Goal: Information Seeking & Learning: Learn about a topic

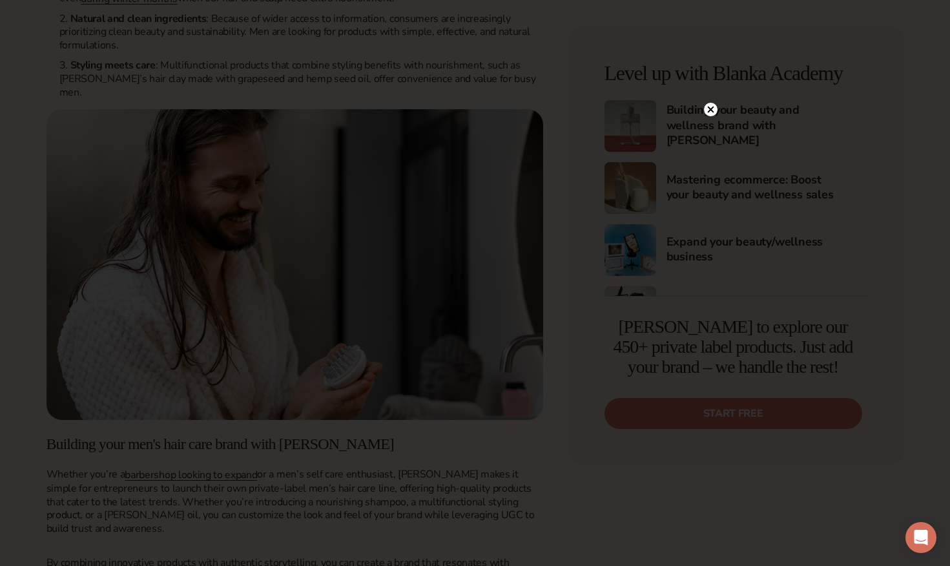
scroll to position [1678, 0]
click at [715, 144] on div at bounding box center [711, 135] width 14 height 23
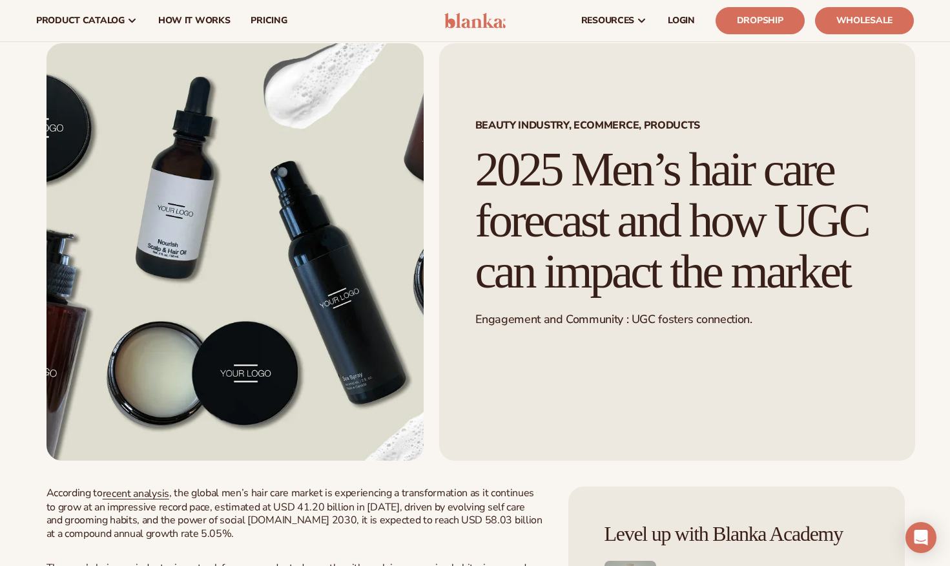
scroll to position [0, 0]
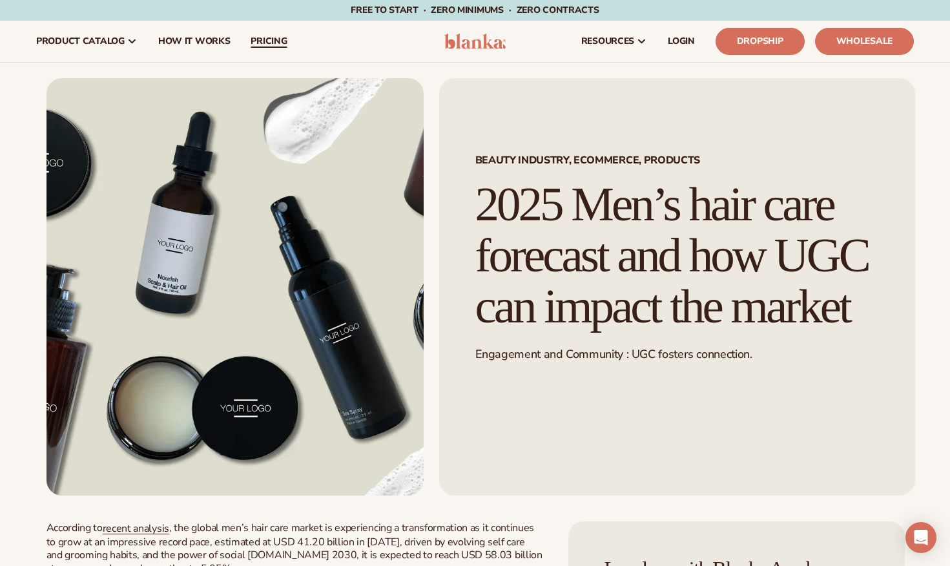
click at [284, 47] on link "pricing" at bounding box center [268, 41] width 57 height 41
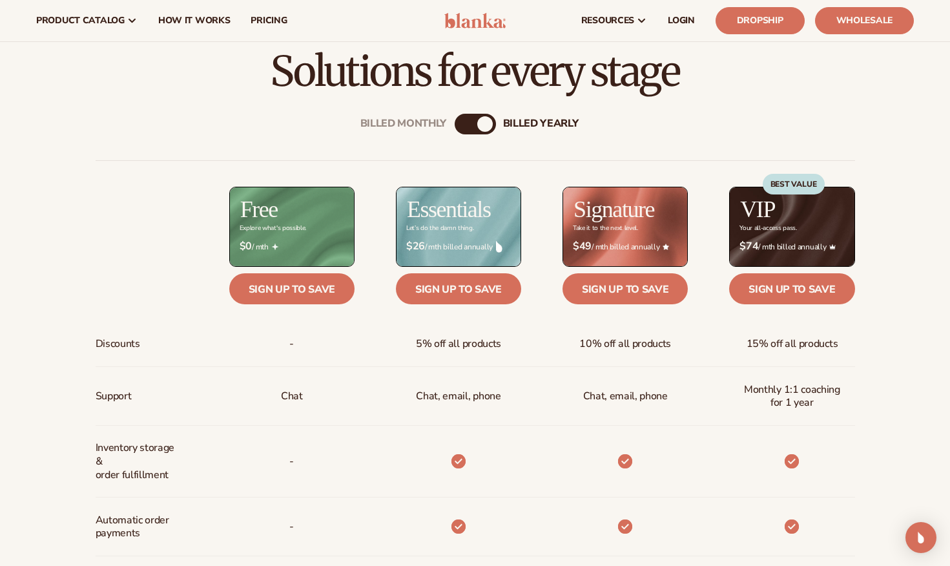
scroll to position [390, 0]
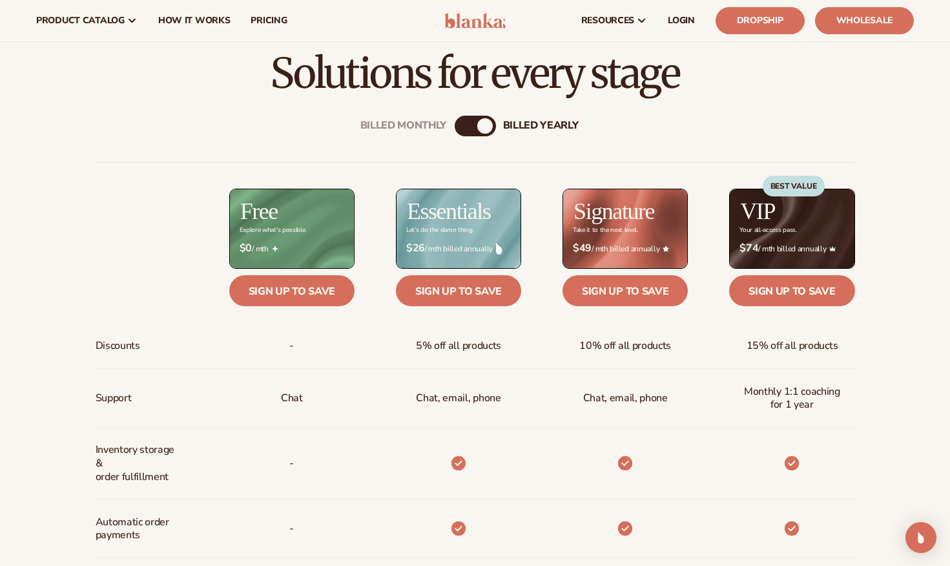
click at [337, 107] on div "Billed Monthly billed Yearly Billed Monthly billed Yearly Discounts Support Inv…" at bounding box center [475, 530] width 832 height 870
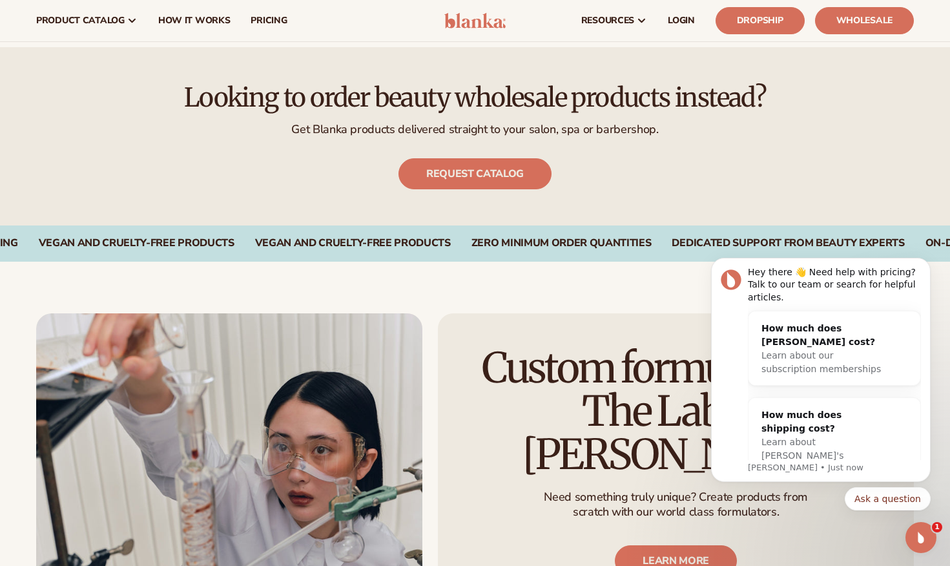
scroll to position [1202, 0]
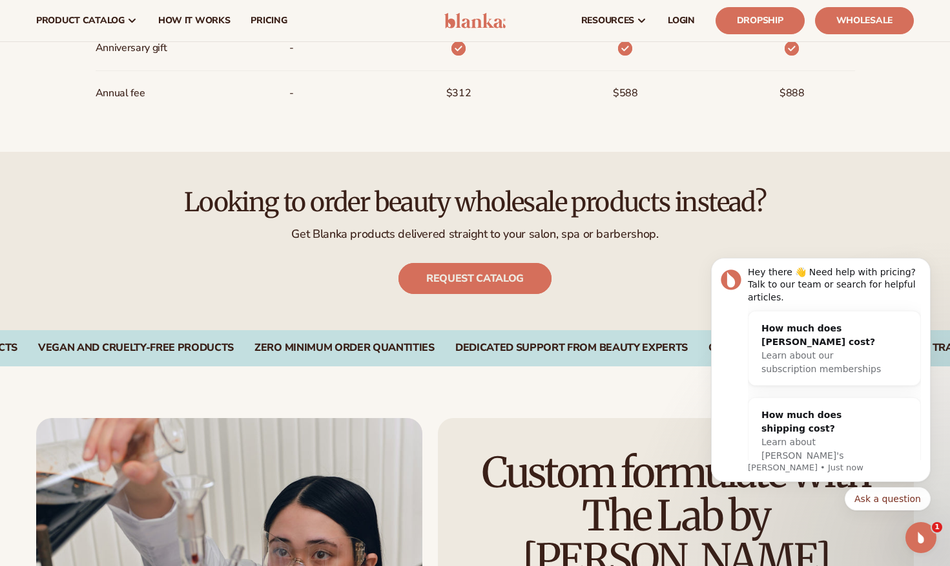
click at [472, 273] on link "Request catalog" at bounding box center [475, 278] width 153 height 31
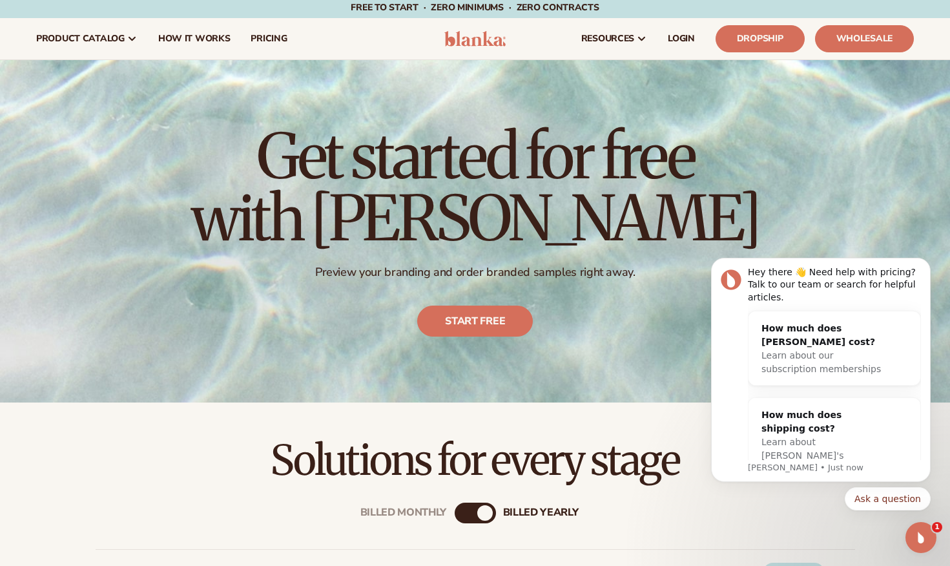
scroll to position [0, 0]
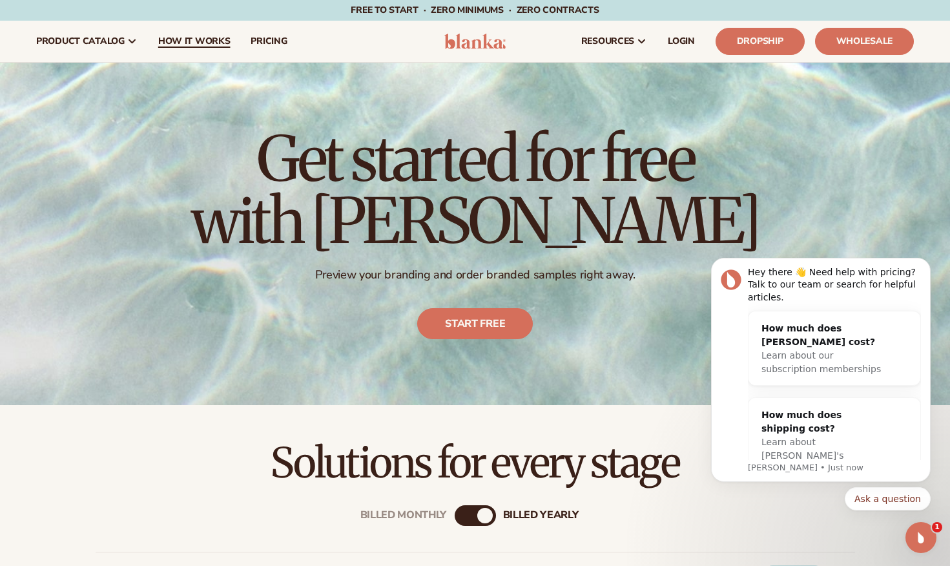
click at [196, 37] on span "How It Works" at bounding box center [194, 41] width 72 height 10
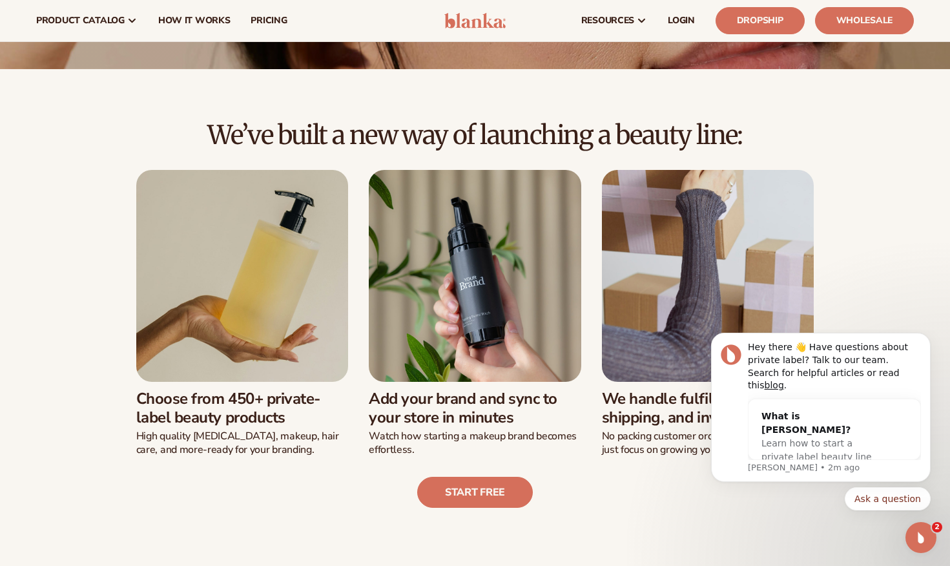
scroll to position [172, 0]
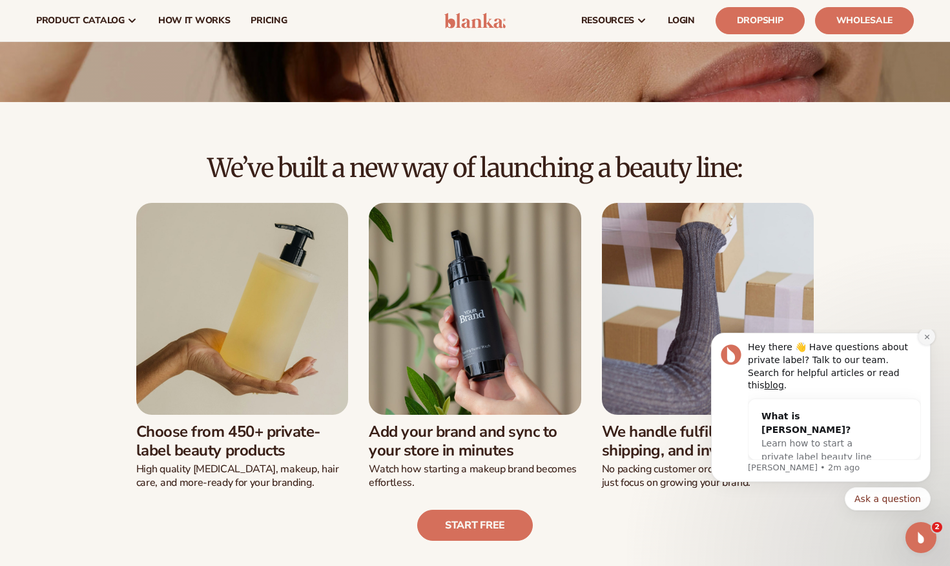
click at [931, 345] on button "Dismiss notification" at bounding box center [927, 336] width 17 height 17
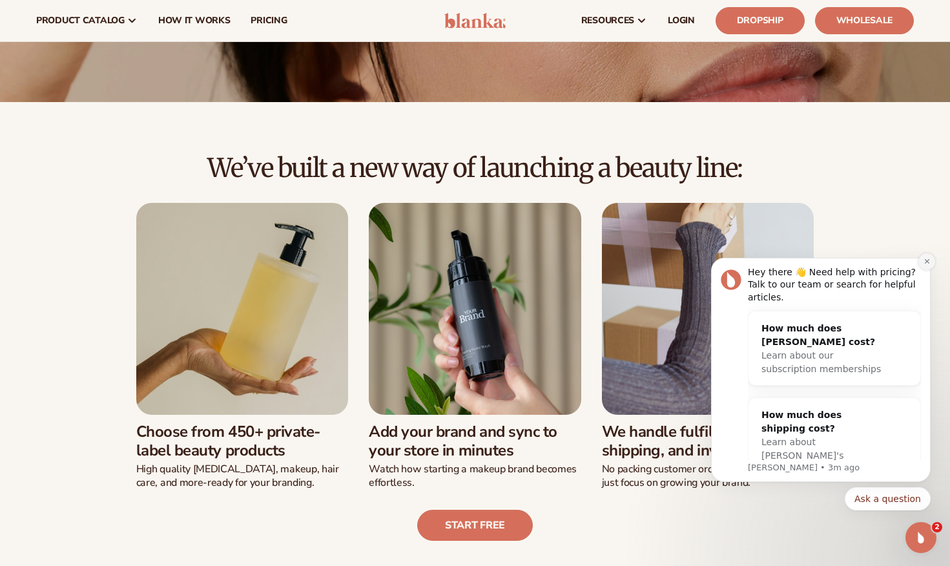
click at [930, 264] on icon "Dismiss notification" at bounding box center [927, 261] width 7 height 7
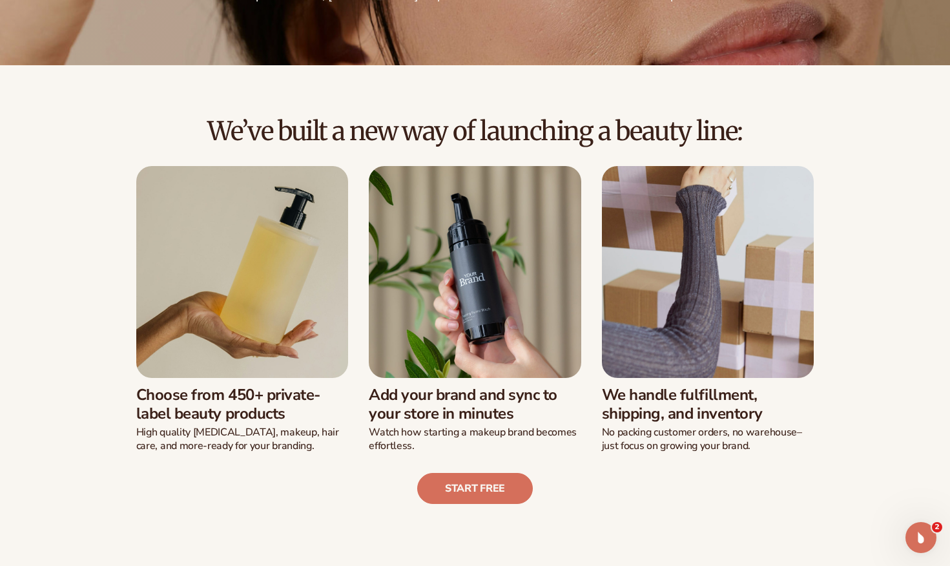
scroll to position [220, 0]
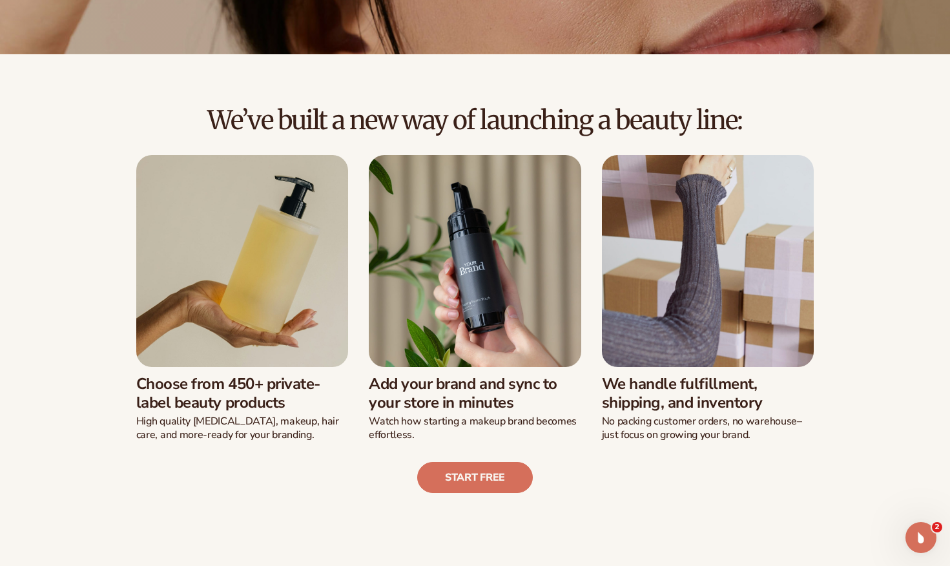
click at [254, 327] on img at bounding box center [242, 261] width 212 height 212
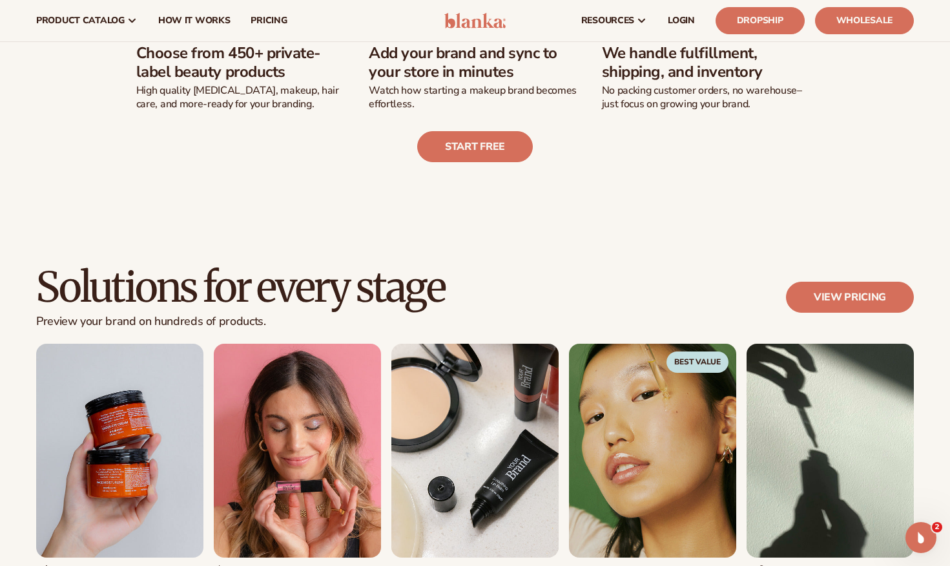
scroll to position [526, 0]
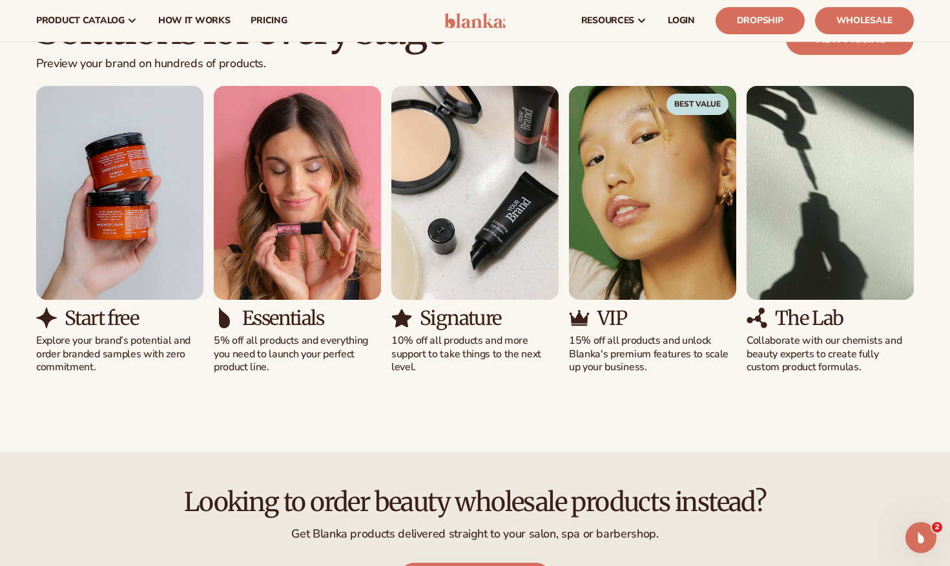
scroll to position [764, 0]
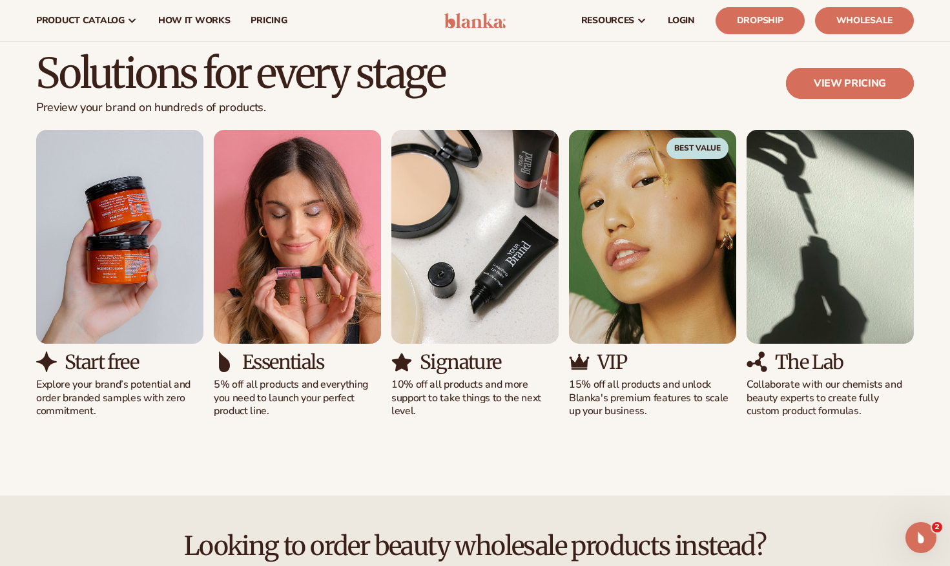
click at [801, 98] on link "View pricing" at bounding box center [850, 83] width 128 height 31
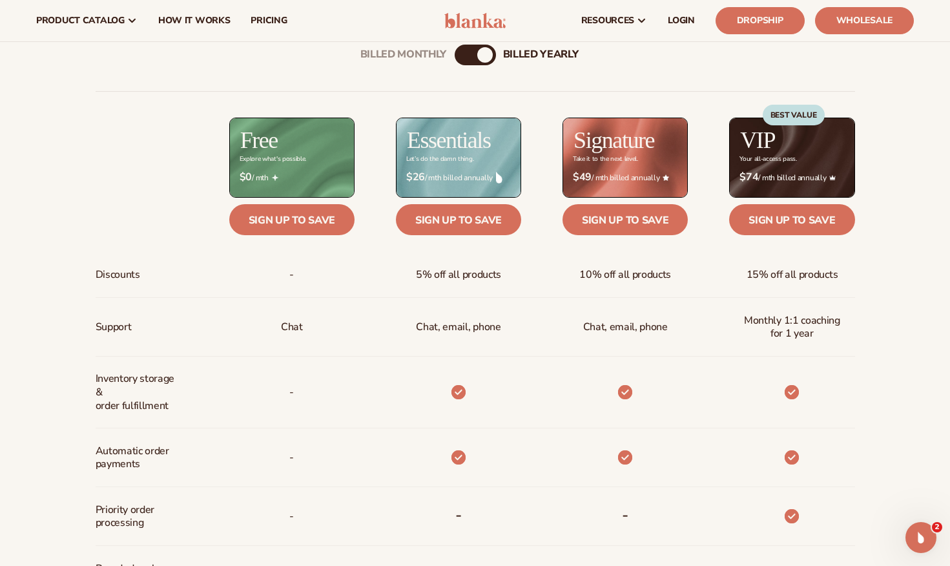
scroll to position [437, 0]
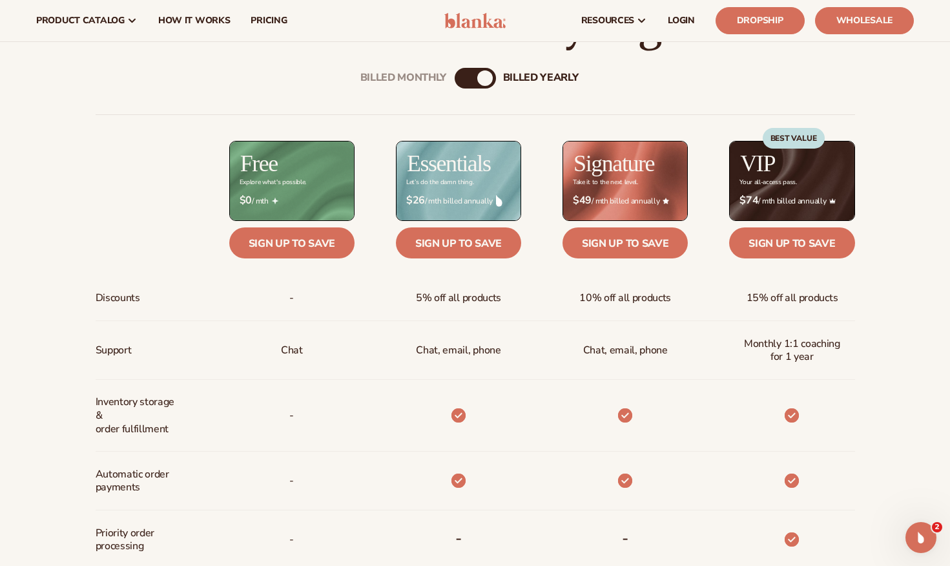
click at [470, 74] on div "Billed Monthly billed Yearly" at bounding box center [475, 78] width 41 height 21
click at [489, 79] on div "billed Yearly" at bounding box center [485, 78] width 16 height 16
click at [483, 81] on div "billed Yearly" at bounding box center [485, 78] width 16 height 16
drag, startPoint x: 483, startPoint y: 81, endPoint x: 432, endPoint y: 81, distance: 51.0
click at [455, 81] on div "Billed Monthly billed Yearly" at bounding box center [475, 78] width 41 height 21
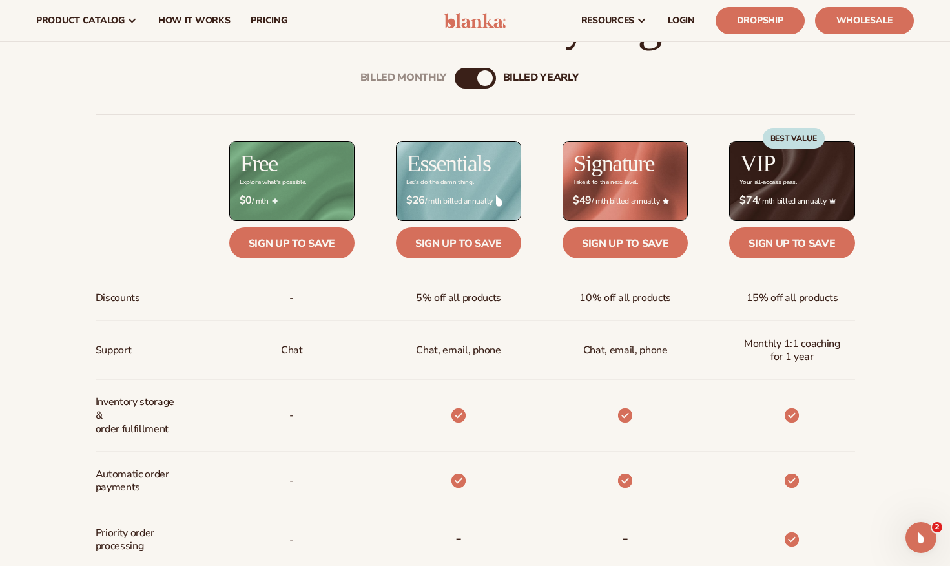
click at [466, 78] on div "Billed Monthly" at bounding box center [463, 78] width 16 height 16
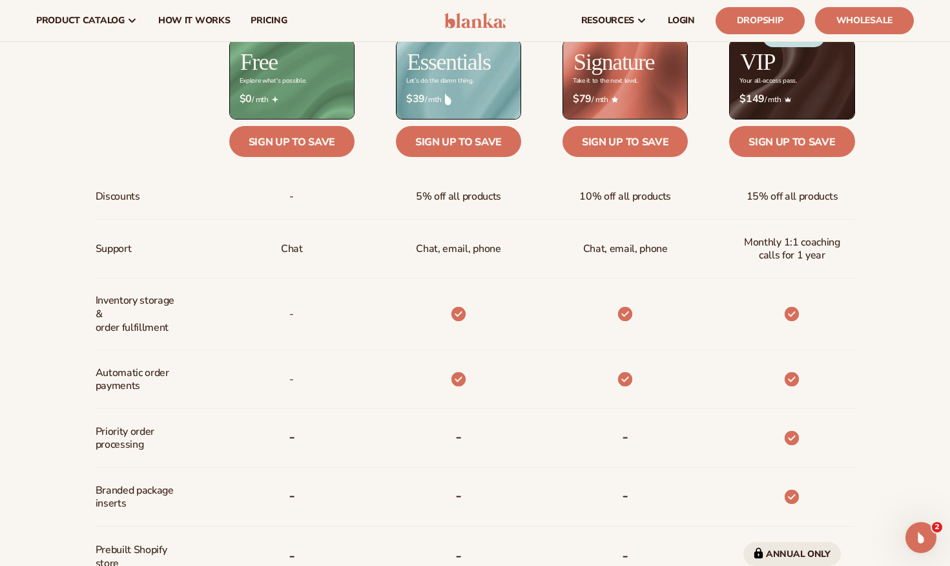
scroll to position [393, 0]
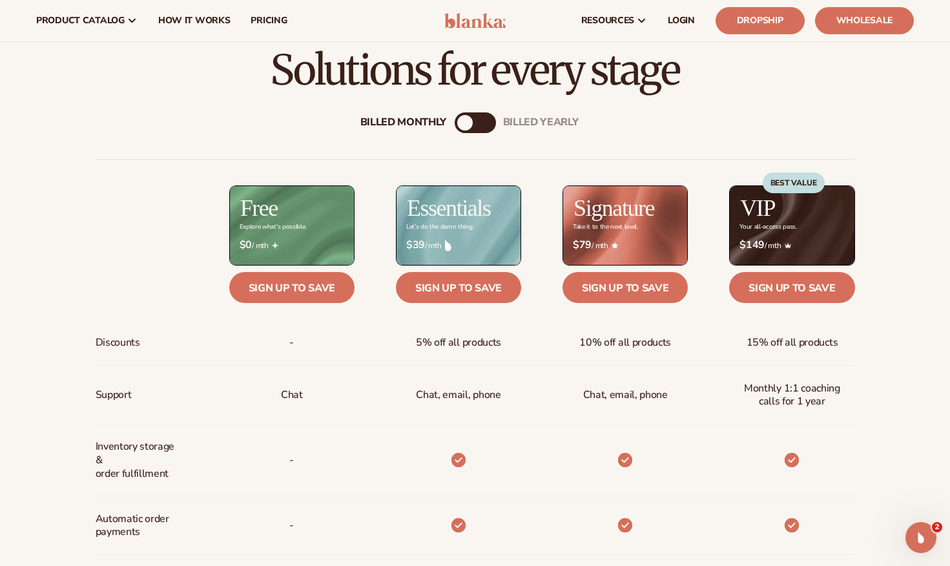
click at [479, 123] on div "Billed Monthly billed Yearly" at bounding box center [475, 122] width 41 height 21
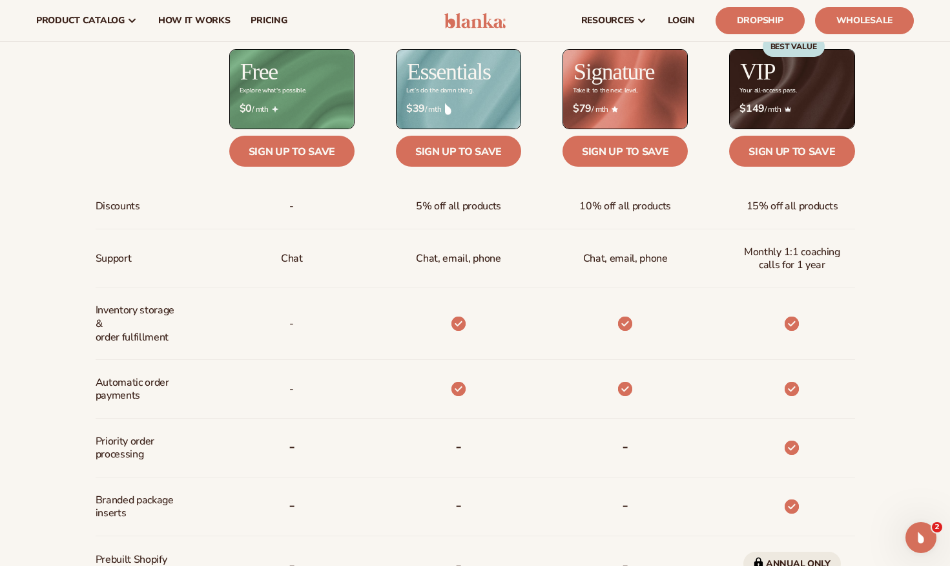
scroll to position [322, 0]
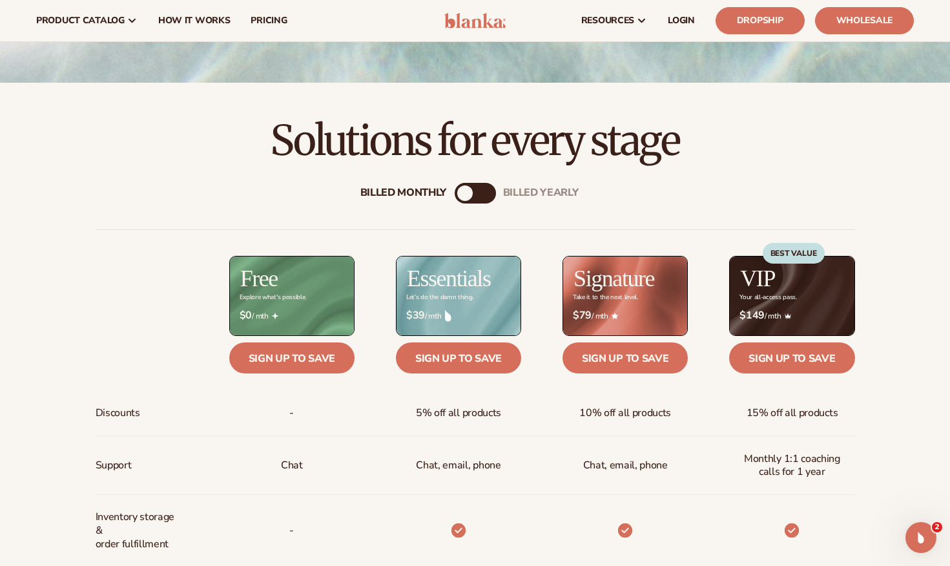
click at [475, 184] on div "Billed Monthly billed Yearly" at bounding box center [475, 193] width 41 height 21
drag, startPoint x: 471, startPoint y: 190, endPoint x: 523, endPoint y: 192, distance: 52.4
click at [496, 192] on div "Billed Monthly billed Yearly" at bounding box center [475, 193] width 41 height 21
click at [489, 193] on div "billed Yearly" at bounding box center [489, 193] width 16 height 16
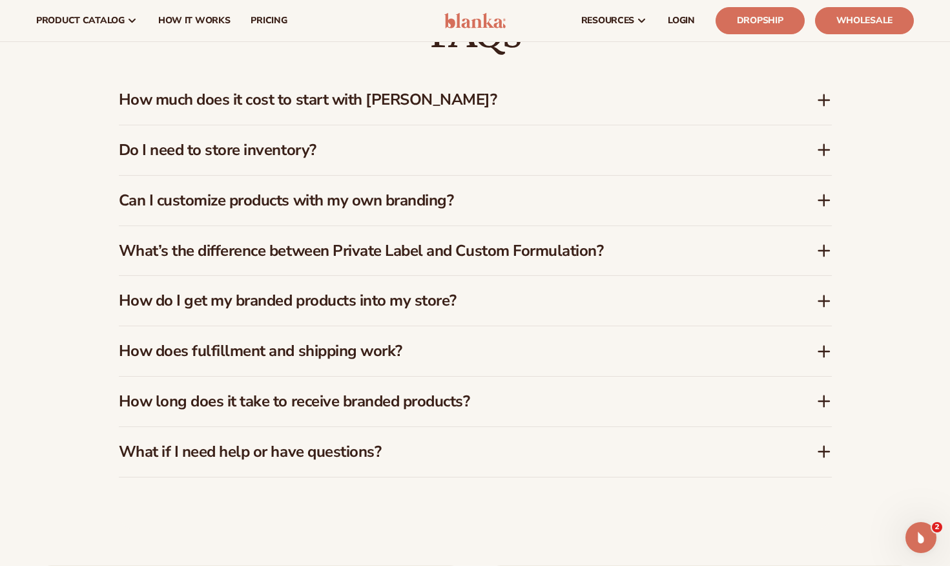
scroll to position [2056, 0]
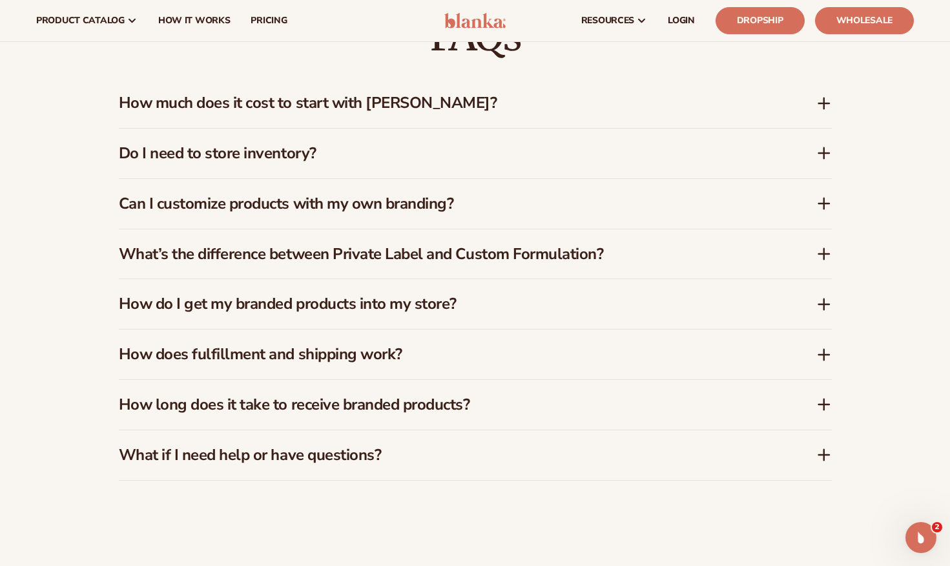
click at [249, 160] on h3 "Do I need to store inventory?" at bounding box center [448, 153] width 659 height 19
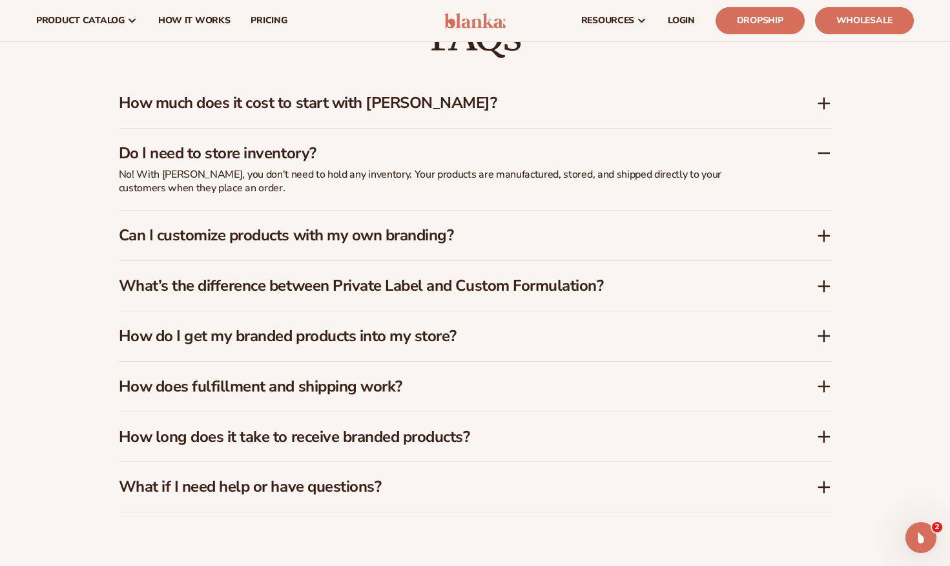
click at [249, 160] on h3 "Do I need to store inventory?" at bounding box center [448, 153] width 659 height 19
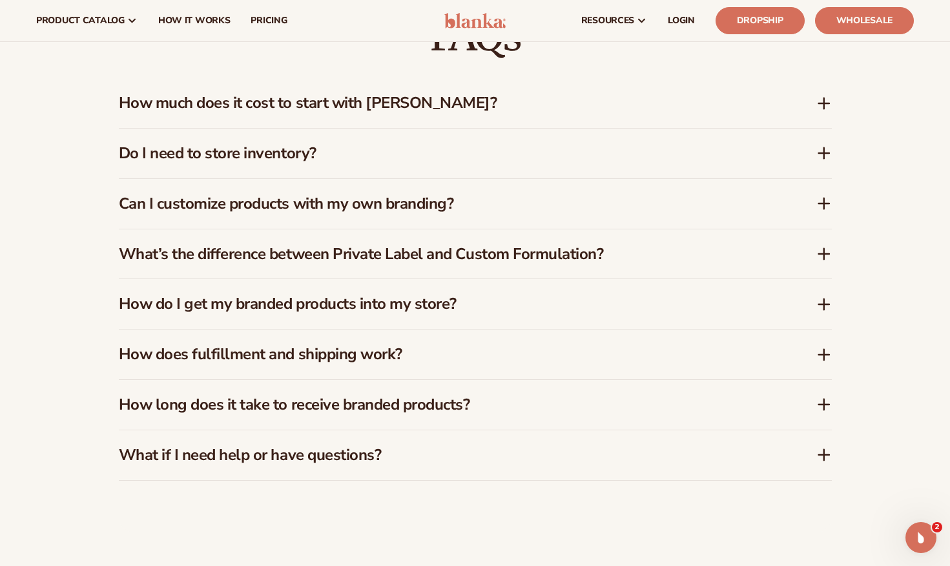
click at [266, 119] on div "How much does it cost to start with [PERSON_NAME]?" at bounding box center [475, 103] width 713 height 50
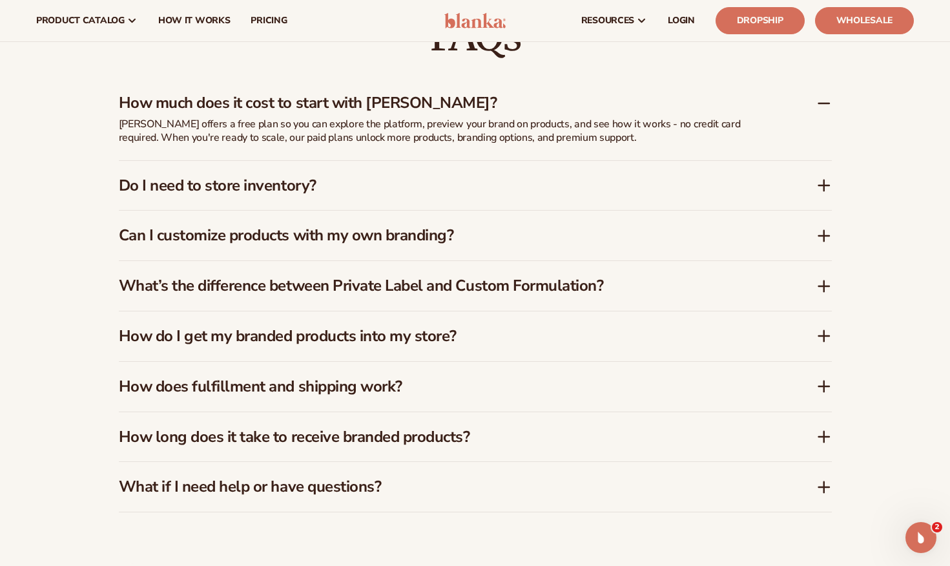
click at [266, 119] on p "[PERSON_NAME] offers a free plan so you can explore the platform, preview your …" at bounding box center [442, 131] width 646 height 27
click at [350, 291] on h3 "What’s the difference between Private Label and Custom Formulation?" at bounding box center [448, 286] width 659 height 19
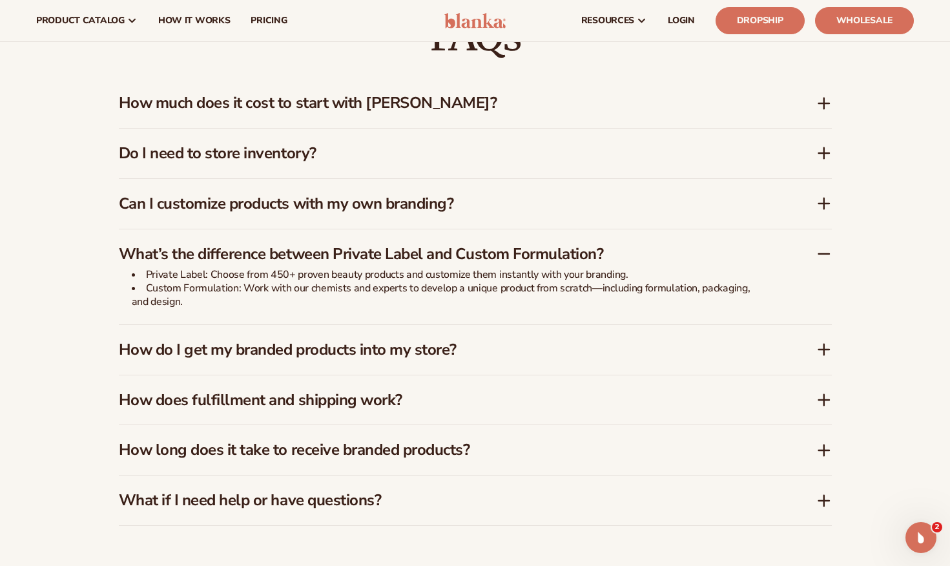
click at [367, 313] on div "Private Label: Choose from 450+ proven beauty products and customize them insta…" at bounding box center [442, 296] width 646 height 56
click at [328, 262] on h3 "What’s the difference between Private Label and Custom Formulation?" at bounding box center [448, 254] width 659 height 19
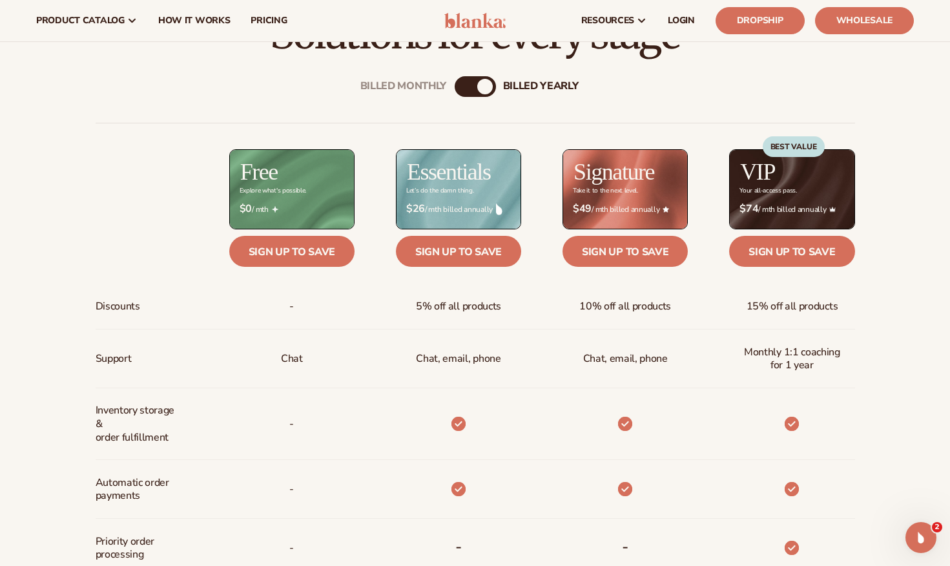
scroll to position [0, 0]
